Goal: Information Seeking & Learning: Stay updated

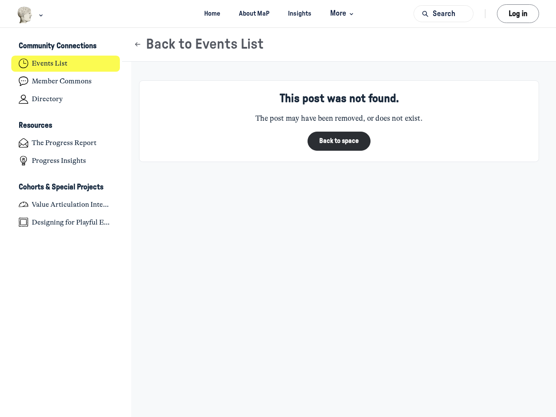
scroll to position [2851, 1707]
